Goal: Use online tool/utility: Utilize a website feature to perform a specific function

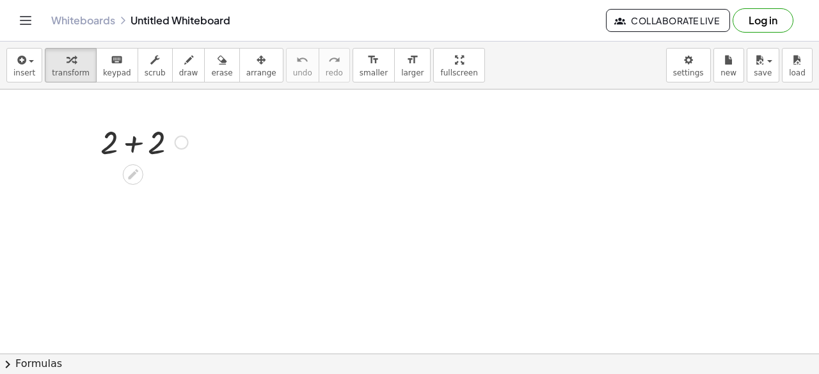
click at [131, 176] on icon at bounding box center [133, 175] width 10 height 10
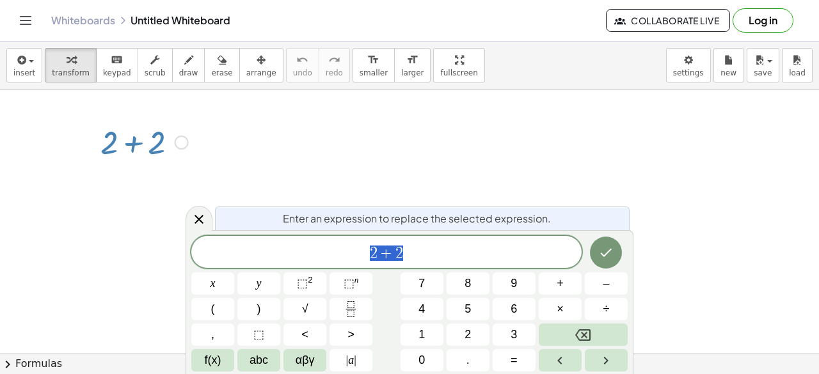
click at [511, 367] on span "=" at bounding box center [514, 360] width 7 height 17
click at [432, 315] on button "4" at bounding box center [421, 309] width 43 height 22
click at [603, 253] on icon "Done" at bounding box center [605, 252] width 15 height 15
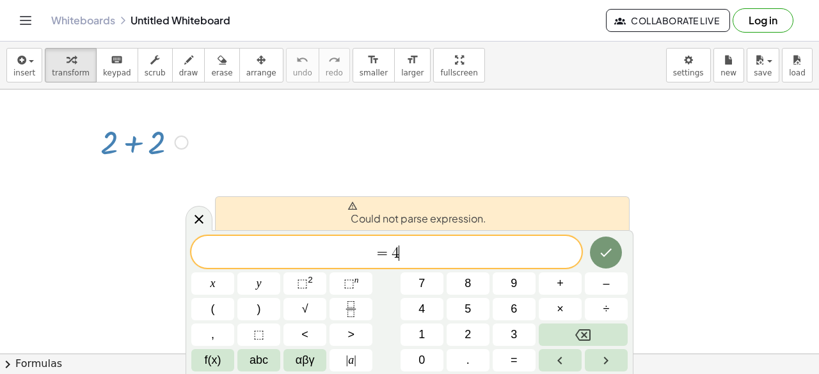
click at [601, 340] on button "Backspace" at bounding box center [583, 335] width 89 height 22
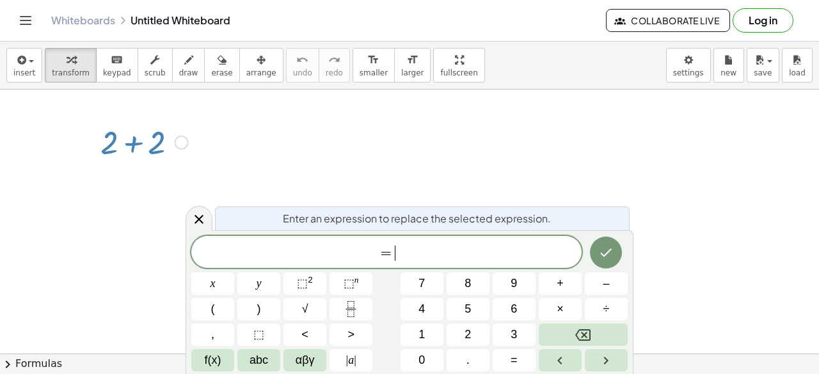
click at [595, 337] on button "Backspace" at bounding box center [583, 335] width 89 height 22
click at [591, 342] on button "Backspace" at bounding box center [583, 335] width 89 height 22
click at [588, 342] on icon "Backspace" at bounding box center [582, 335] width 15 height 15
click at [554, 290] on button "+" at bounding box center [560, 284] width 43 height 22
click at [468, 338] on span "2" at bounding box center [467, 334] width 6 height 17
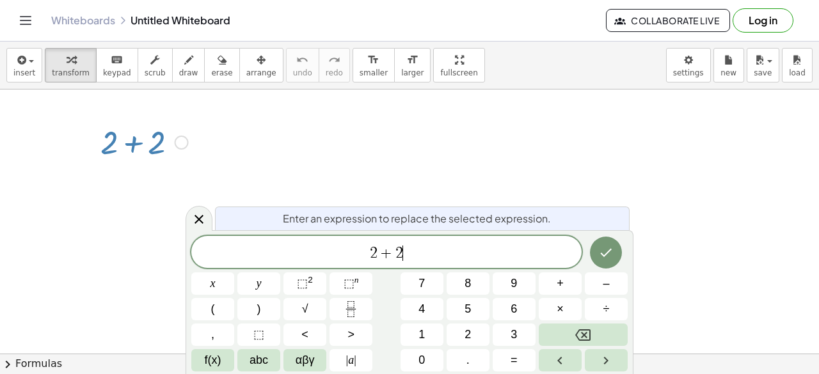
click at [522, 360] on button "=" at bounding box center [514, 360] width 43 height 22
click at [432, 310] on button "4" at bounding box center [421, 309] width 43 height 22
click at [607, 255] on icon "Done" at bounding box center [607, 253] width 12 height 8
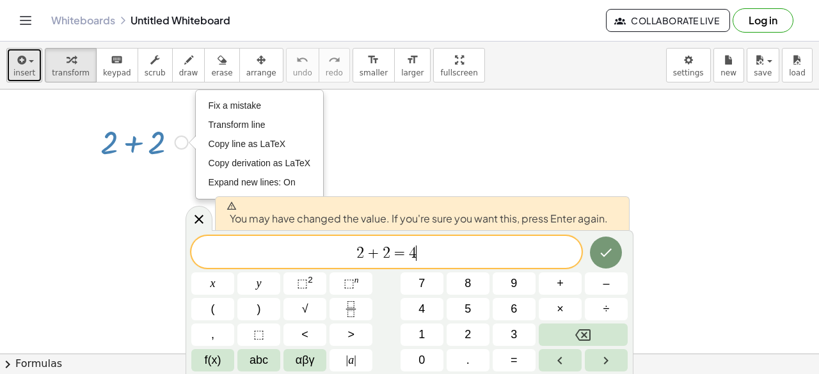
click at [27, 67] on button "insert" at bounding box center [24, 65] width 36 height 35
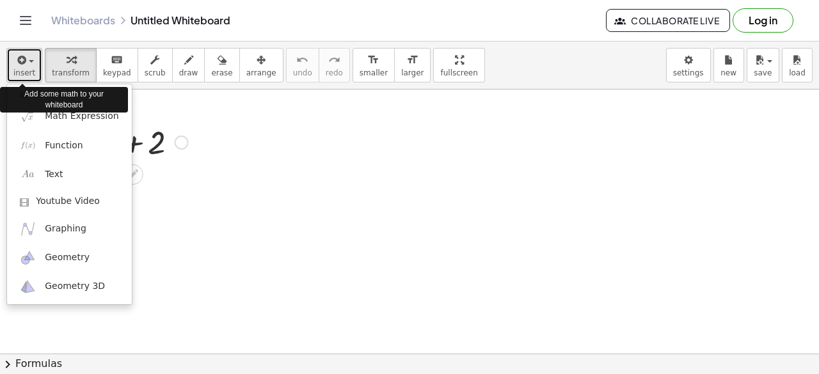
click at [18, 68] on span "insert" at bounding box center [24, 72] width 22 height 9
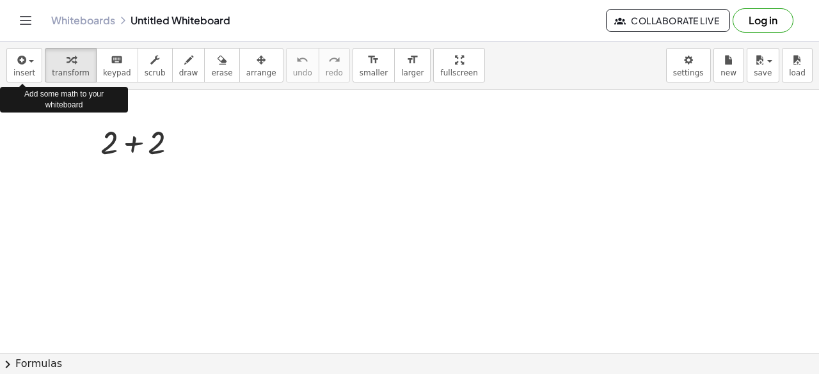
click at [52, 100] on div "Add some math to your whiteboard" at bounding box center [64, 100] width 128 height 26
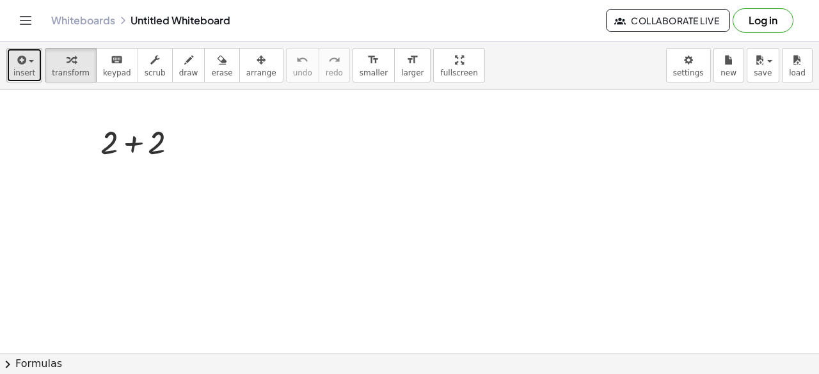
click at [25, 67] on button "insert" at bounding box center [24, 65] width 36 height 35
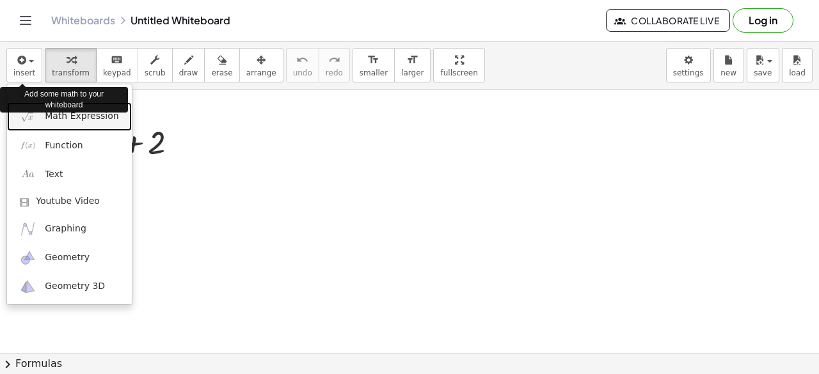
click at [88, 120] on span "Math Expression" at bounding box center [82, 116] width 74 height 13
